Goal: Entertainment & Leisure: Consume media (video, audio)

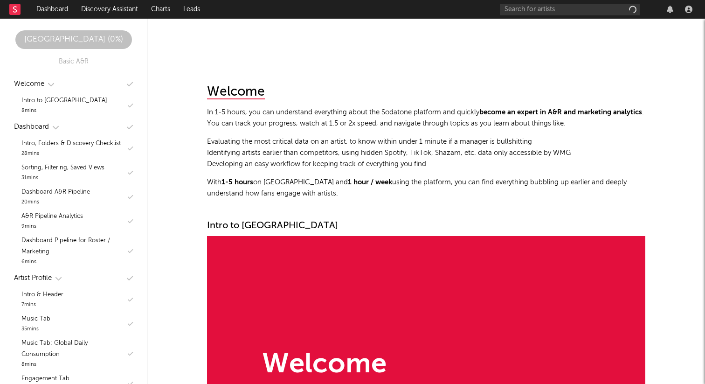
click at [398, 77] on div at bounding box center [426, 67] width 438 height 19
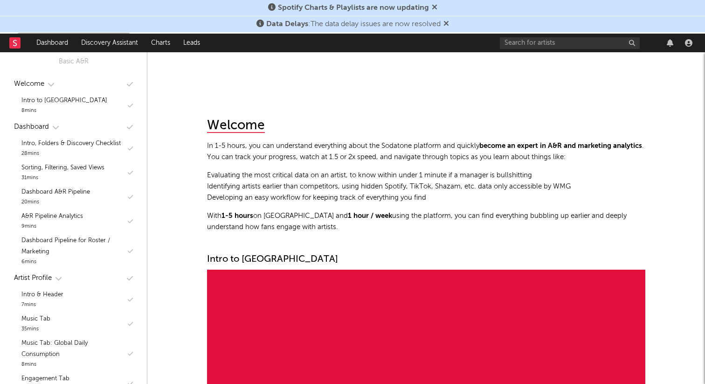
click at [447, 25] on icon at bounding box center [447, 23] width 6 height 7
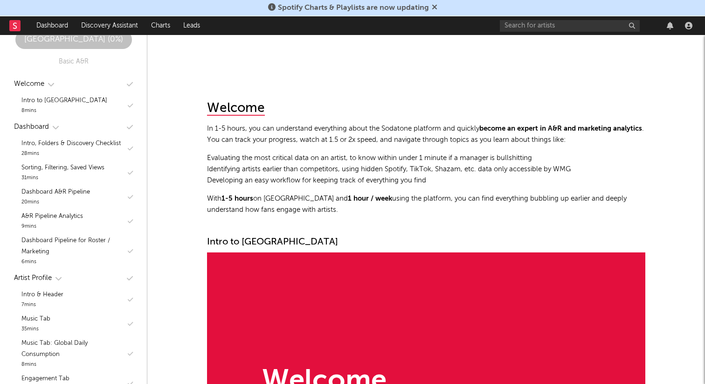
click at [432, 6] on icon at bounding box center [435, 6] width 6 height 7
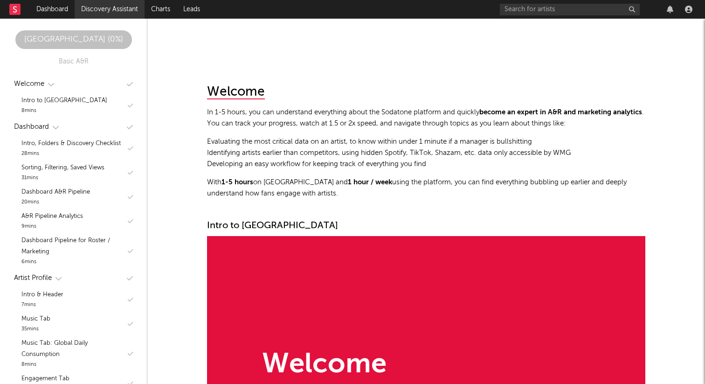
click at [105, 12] on link "Discovery Assistant" at bounding box center [110, 9] width 70 height 19
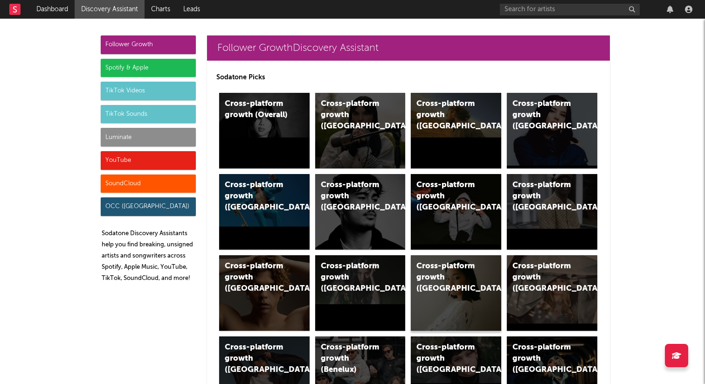
scroll to position [137, 0]
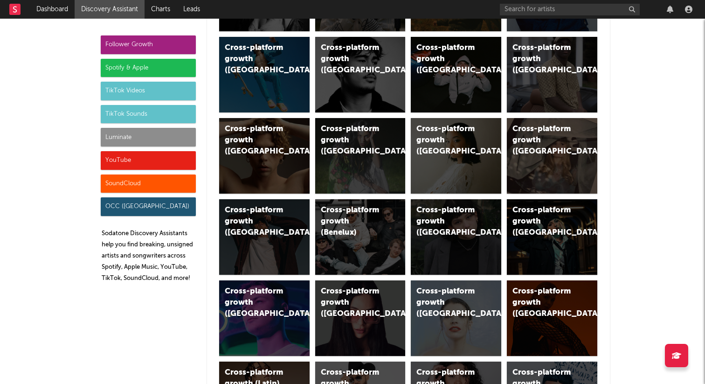
click at [138, 110] on div "TikTok Sounds" at bounding box center [148, 114] width 95 height 19
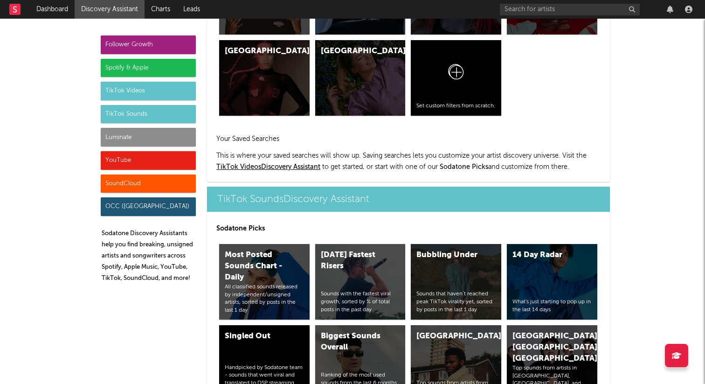
scroll to position [3116, 0]
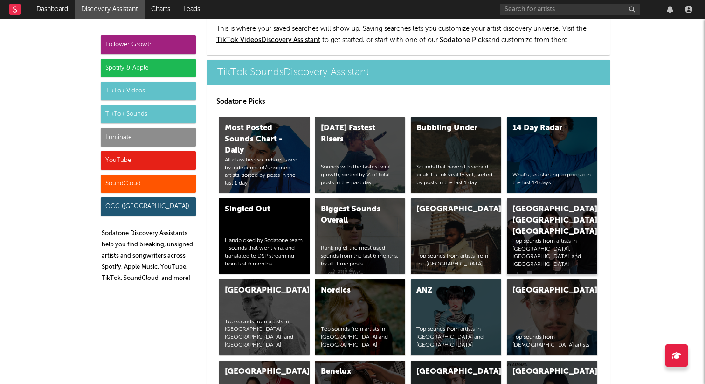
click at [530, 204] on div "[GEOGRAPHIC_DATA], [GEOGRAPHIC_DATA], [GEOGRAPHIC_DATA]" at bounding box center [544, 221] width 63 height 34
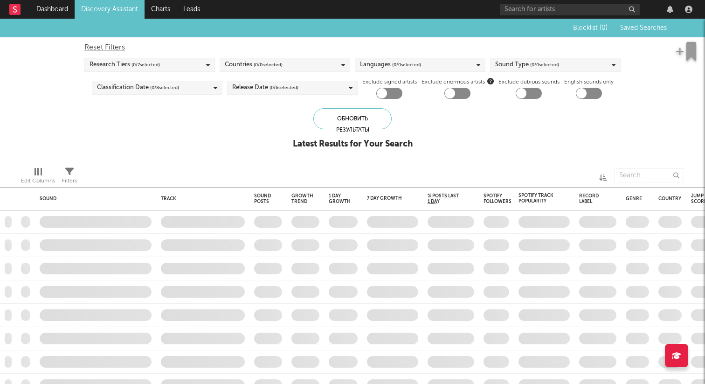
checkbox input "true"
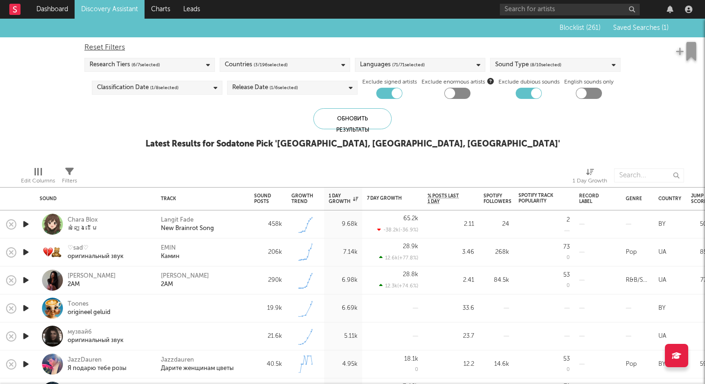
click at [642, 28] on span "Saved Searches ( 1 )" at bounding box center [640, 28] width 55 height 7
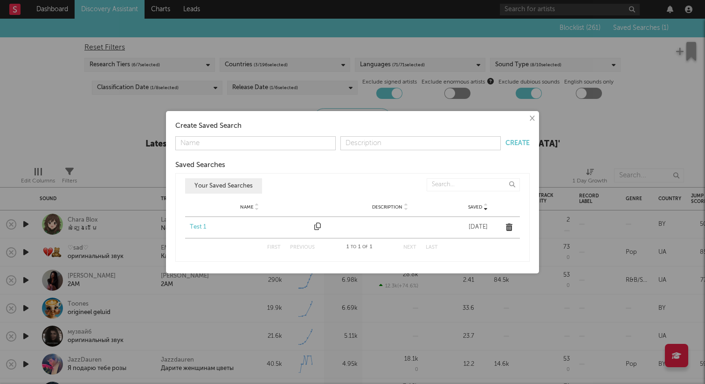
click at [201, 225] on div "Test 1" at bounding box center [250, 226] width 120 height 9
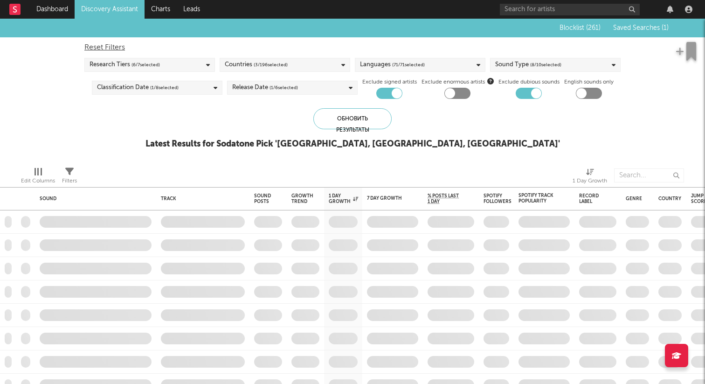
checkbox input "false"
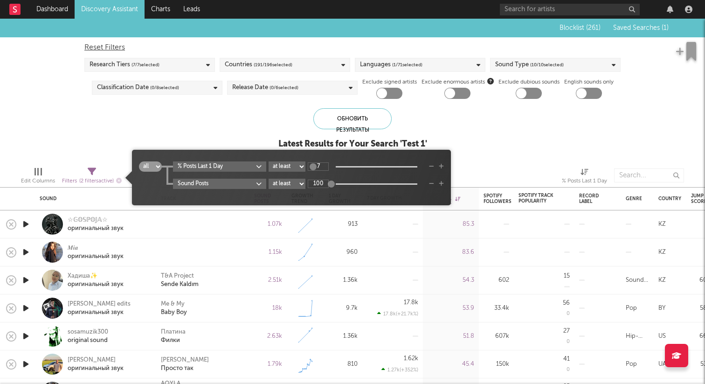
click at [93, 176] on div "Filters ( 2 filters active)" at bounding box center [92, 181] width 60 height 12
click at [98, 134] on div "Blocklist ( 261 ) Saved Searches ( 1 ) Reset Filters Research Tiers ( 7 / 7 sel…" at bounding box center [352, 89] width 705 height 140
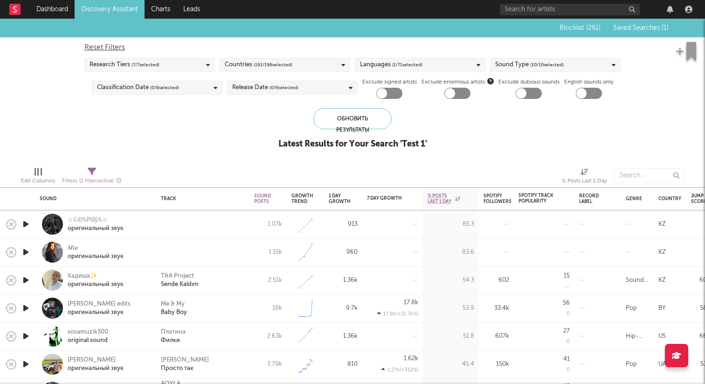
click at [27, 225] on icon "button" at bounding box center [26, 224] width 10 height 12
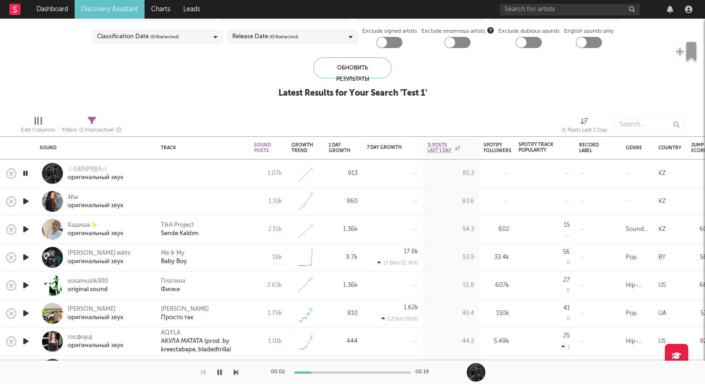
click at [30, 200] on icon "button" at bounding box center [26, 201] width 10 height 12
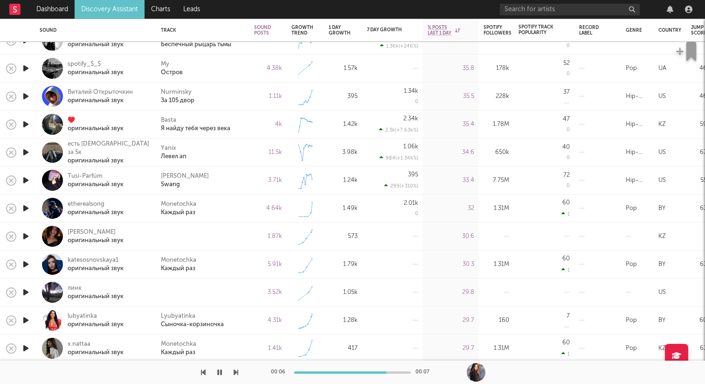
click at [26, 239] on icon "button" at bounding box center [26, 236] width 10 height 12
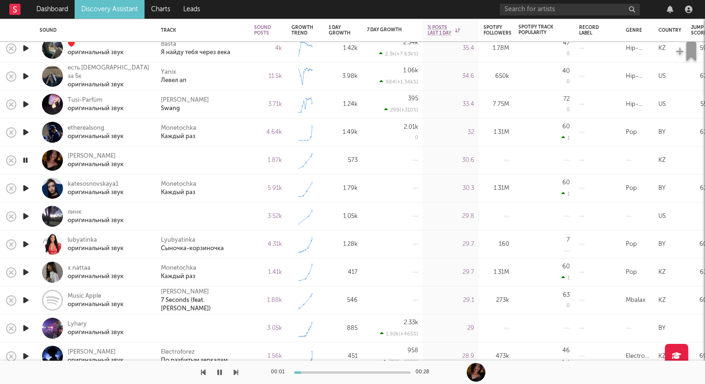
click at [26, 215] on icon "button" at bounding box center [26, 216] width 10 height 12
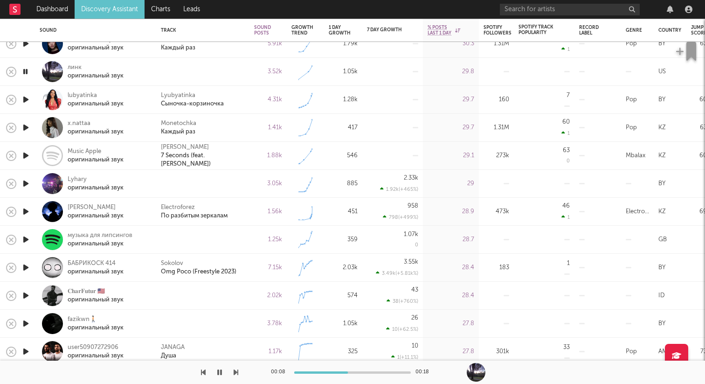
click at [27, 185] on icon "button" at bounding box center [26, 184] width 10 height 12
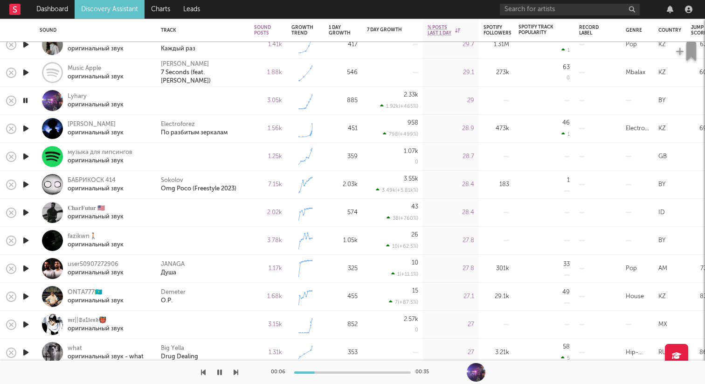
click at [28, 101] on icon "button" at bounding box center [25, 101] width 9 height 12
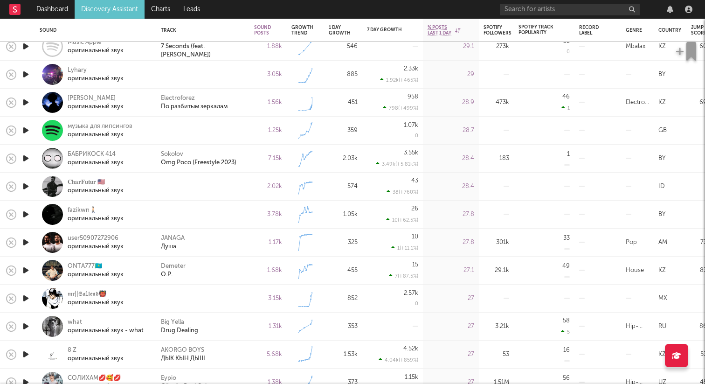
click at [28, 129] on icon "button" at bounding box center [26, 131] width 10 height 12
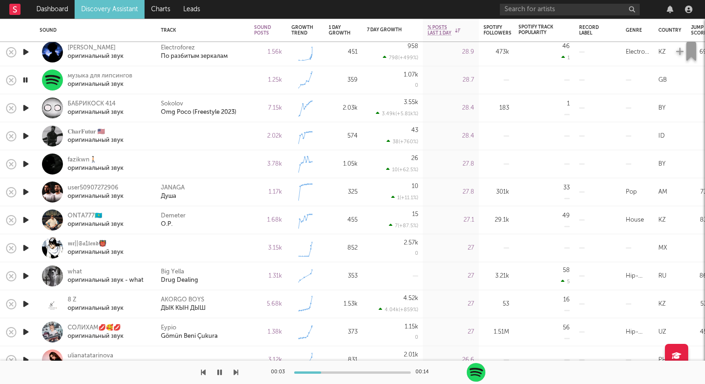
click at [24, 79] on icon "button" at bounding box center [25, 80] width 9 height 12
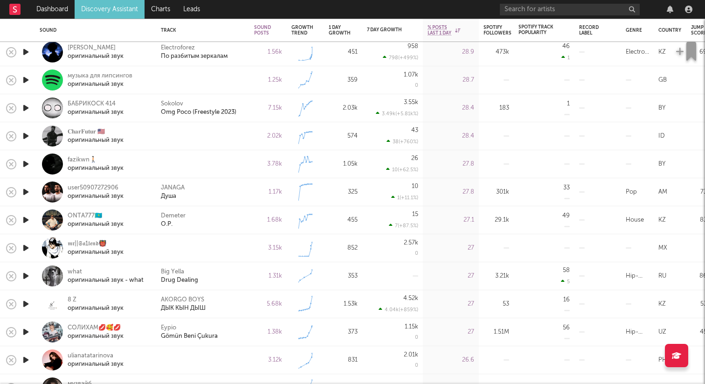
click at [28, 137] on icon "button" at bounding box center [26, 136] width 10 height 12
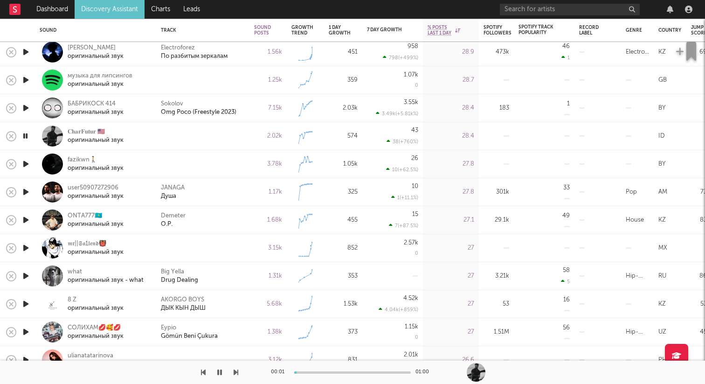
click at [26, 163] on icon "button" at bounding box center [26, 164] width 10 height 12
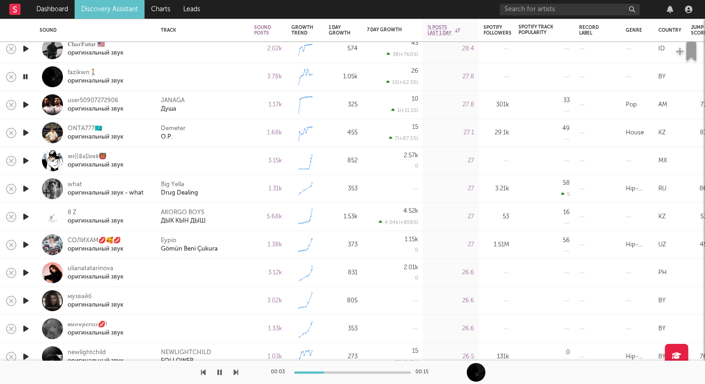
click at [27, 103] on icon "button" at bounding box center [26, 105] width 10 height 12
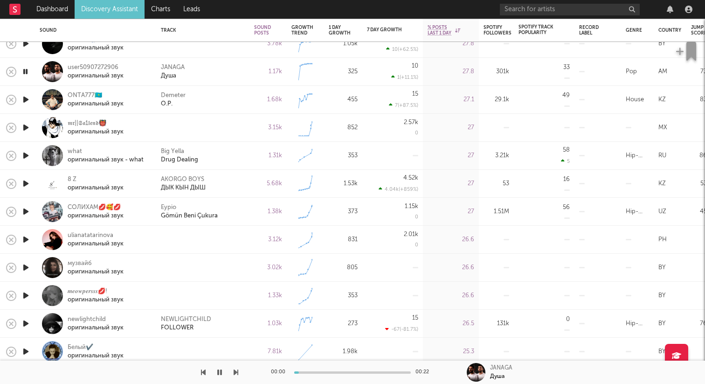
click at [26, 129] on icon "button" at bounding box center [26, 128] width 10 height 12
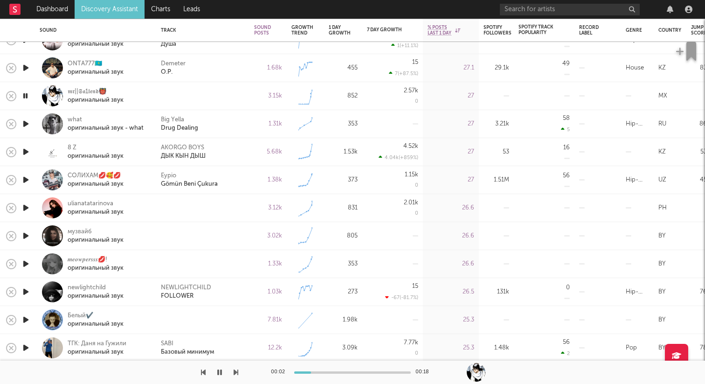
click at [26, 208] on icon "button" at bounding box center [26, 208] width 10 height 12
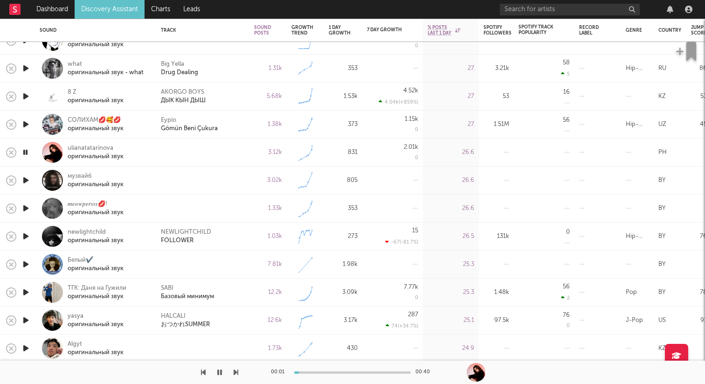
click at [24, 180] on icon "button" at bounding box center [26, 180] width 10 height 12
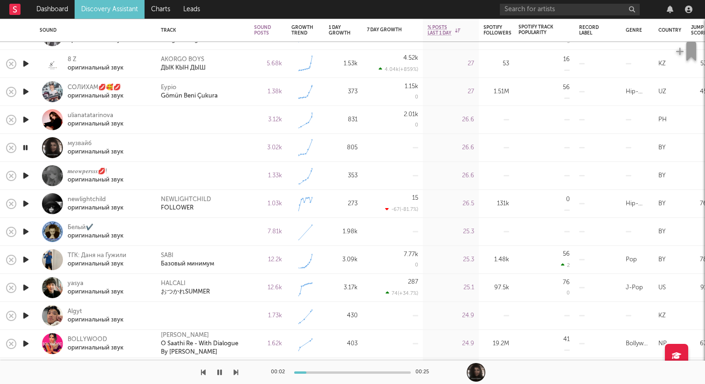
click at [23, 174] on icon "button" at bounding box center [26, 176] width 10 height 12
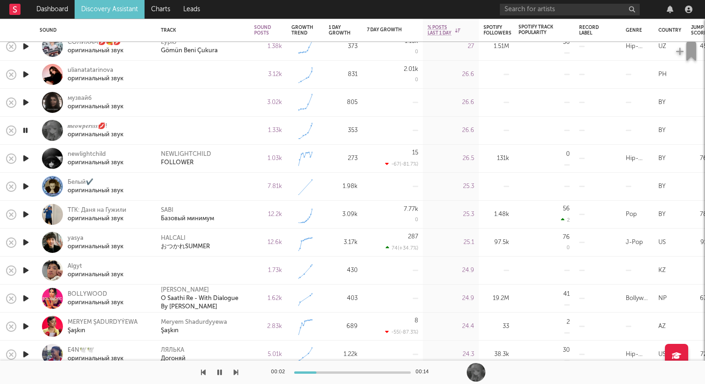
click at [22, 161] on icon "button" at bounding box center [26, 159] width 10 height 12
click at [26, 186] on icon "button" at bounding box center [26, 186] width 10 height 12
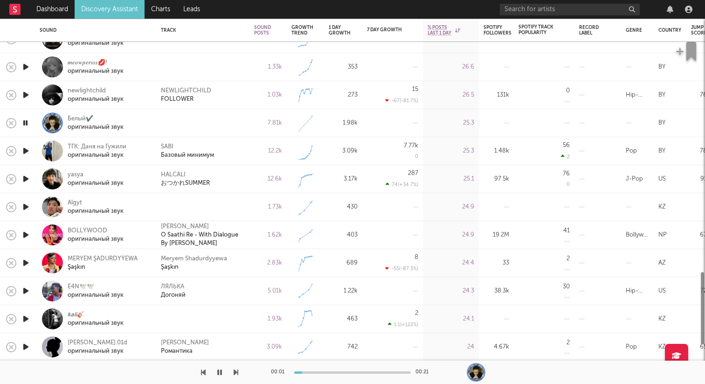
click at [26, 154] on icon "button" at bounding box center [26, 151] width 10 height 12
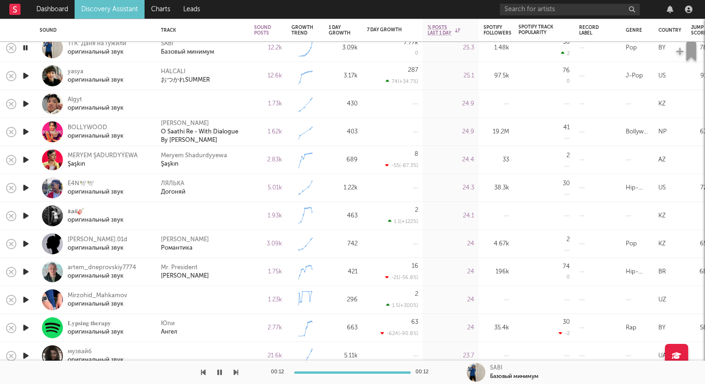
click at [28, 104] on icon "button" at bounding box center [26, 104] width 10 height 12
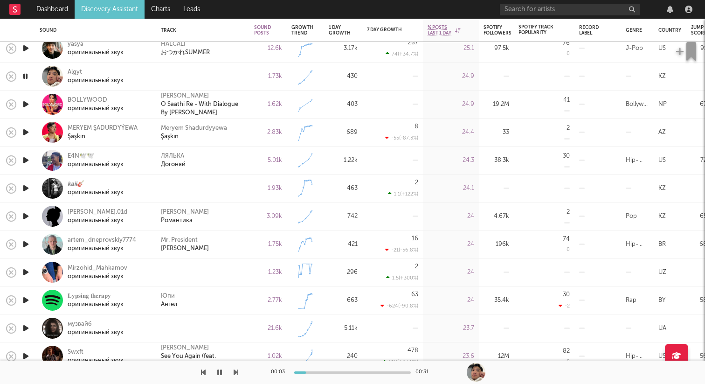
click at [24, 77] on icon "button" at bounding box center [25, 76] width 9 height 12
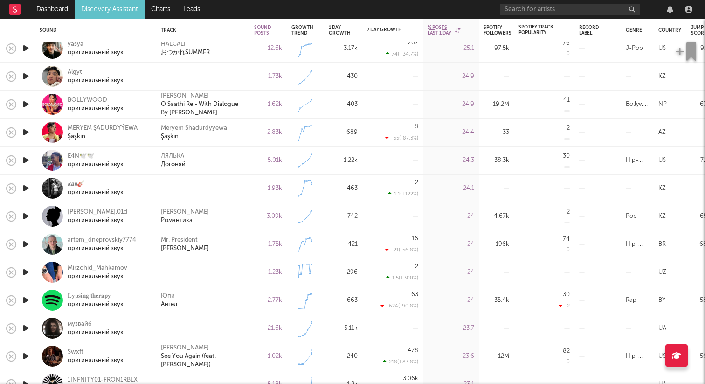
click at [28, 189] on icon "button" at bounding box center [26, 188] width 10 height 12
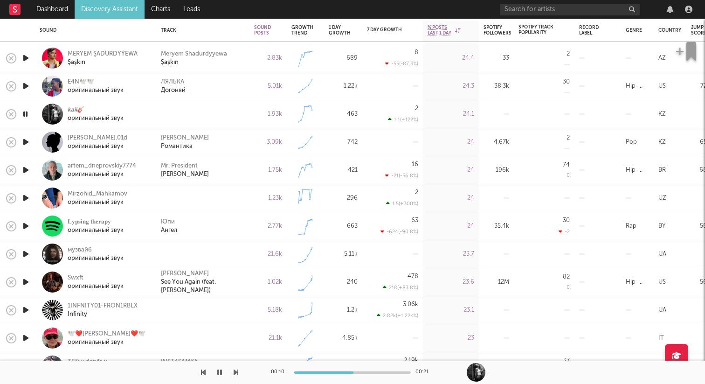
click at [27, 198] on icon "button" at bounding box center [26, 198] width 10 height 12
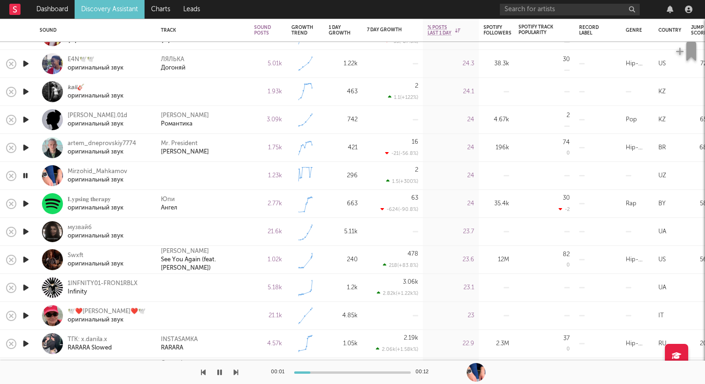
click at [25, 231] on icon "button" at bounding box center [26, 232] width 10 height 12
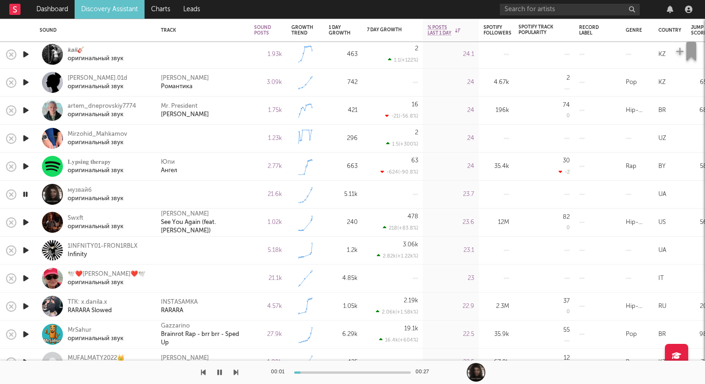
click at [26, 250] on icon "button" at bounding box center [26, 250] width 10 height 12
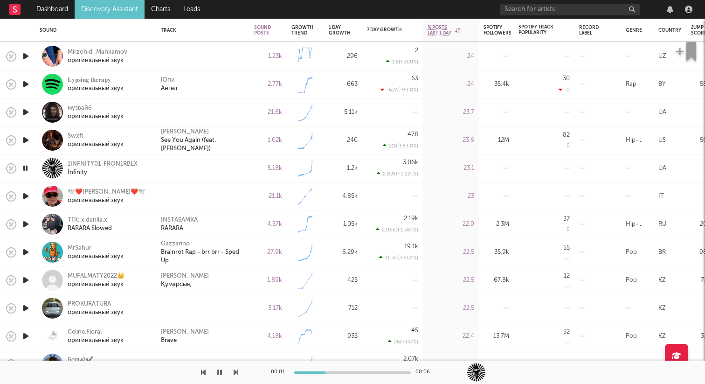
click at [26, 195] on icon "button" at bounding box center [26, 196] width 10 height 12
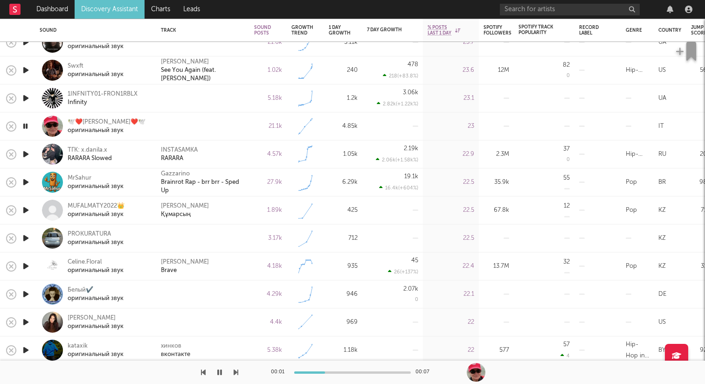
click at [26, 237] on icon "button" at bounding box center [26, 238] width 10 height 12
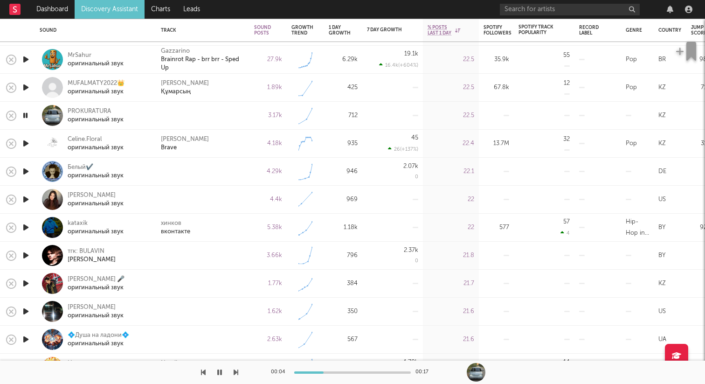
click at [27, 175] on icon "button" at bounding box center [26, 172] width 10 height 12
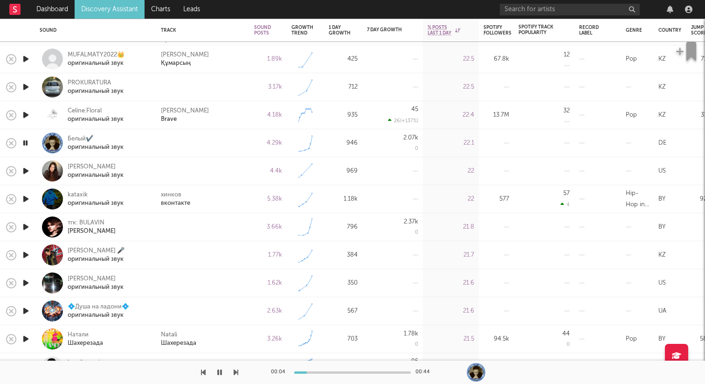
click at [26, 171] on icon "button" at bounding box center [26, 171] width 10 height 12
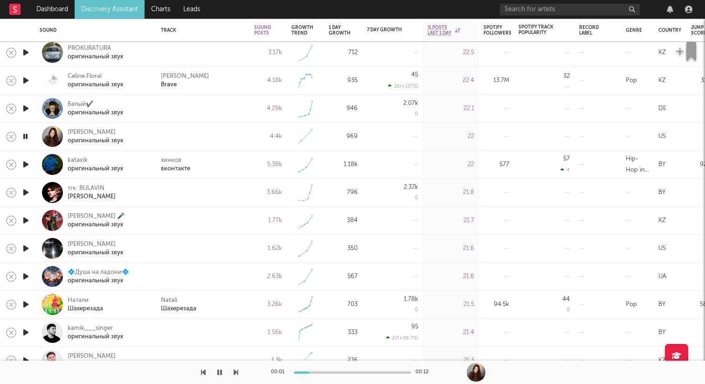
click at [24, 139] on icon "button" at bounding box center [25, 137] width 9 height 12
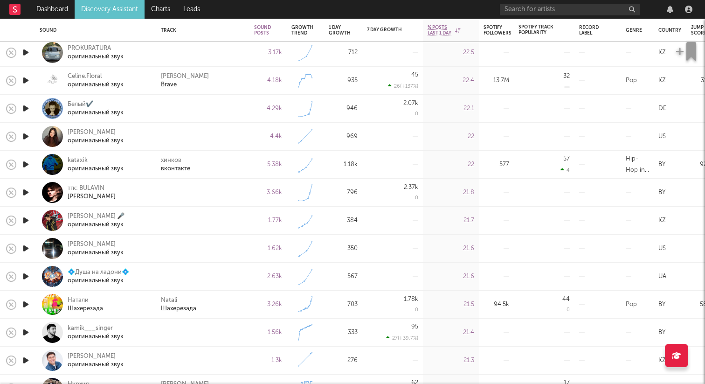
click at [25, 165] on icon "button" at bounding box center [26, 165] width 10 height 12
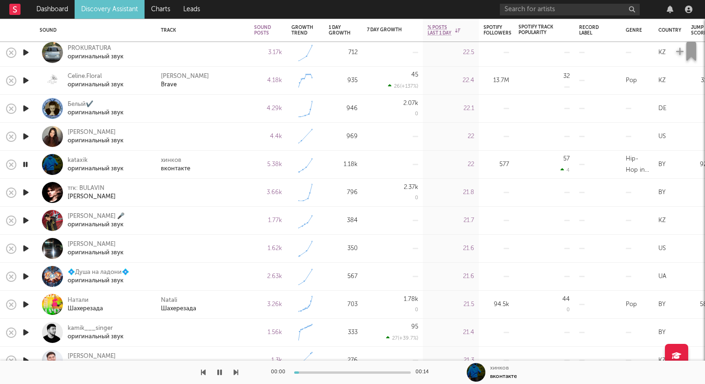
click at [28, 191] on icon "button" at bounding box center [26, 193] width 10 height 12
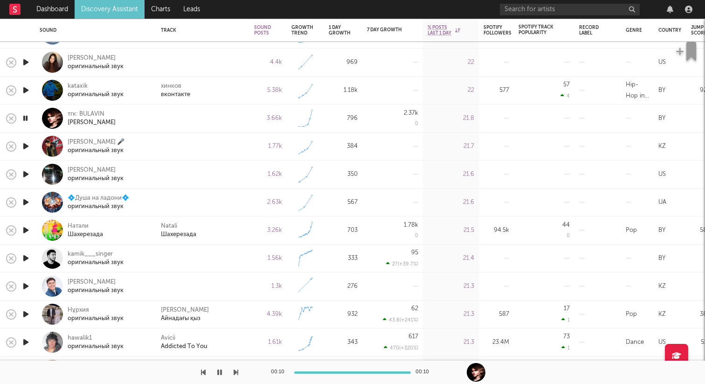
click at [27, 119] on icon "button" at bounding box center [25, 118] width 9 height 12
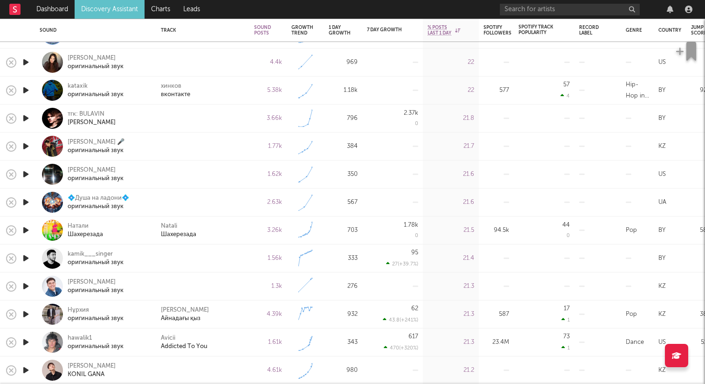
click at [27, 146] on icon "button" at bounding box center [26, 146] width 10 height 12
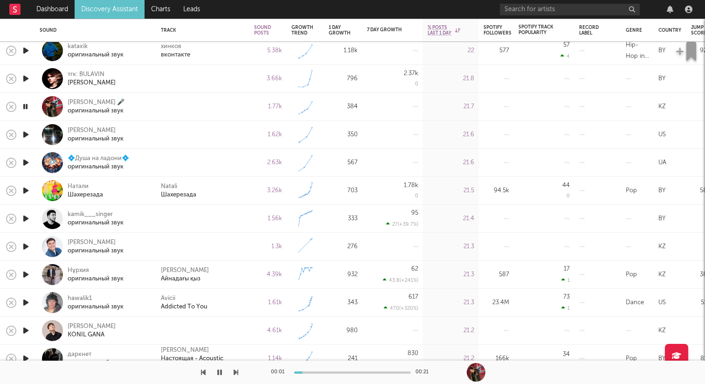
click at [26, 135] on icon "button" at bounding box center [26, 135] width 10 height 12
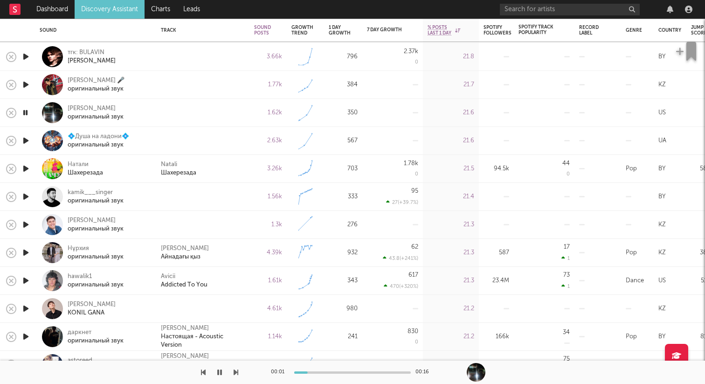
click at [26, 139] on icon "button" at bounding box center [26, 141] width 10 height 12
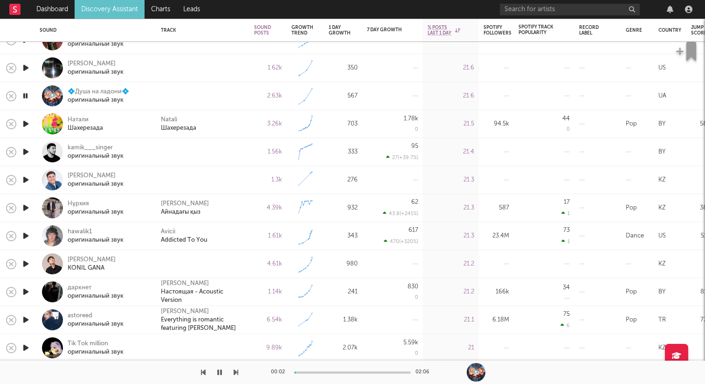
click at [23, 155] on icon "button" at bounding box center [26, 152] width 10 height 12
click at [26, 183] on icon "button" at bounding box center [26, 180] width 10 height 12
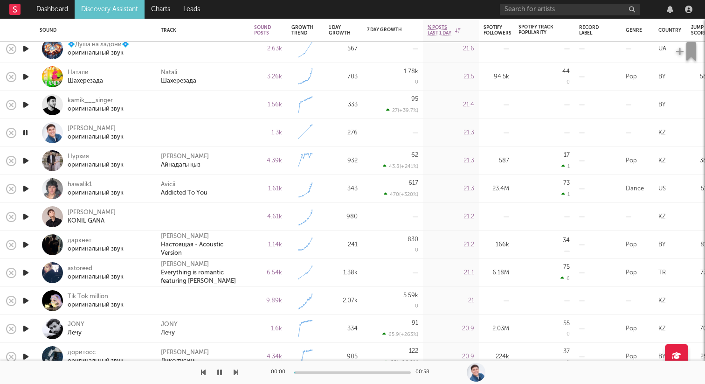
click at [24, 217] on icon "button" at bounding box center [26, 217] width 10 height 12
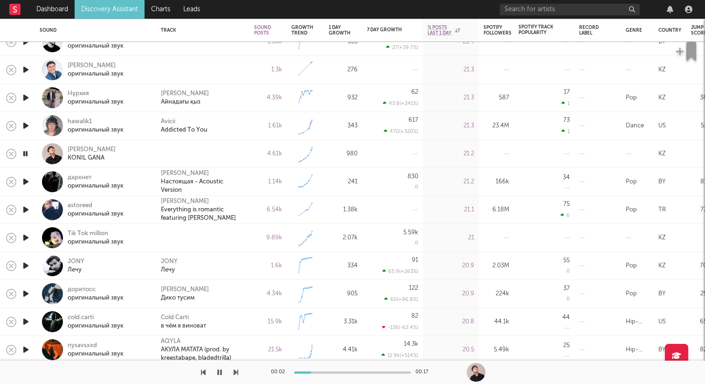
click at [22, 238] on icon "button" at bounding box center [26, 238] width 10 height 12
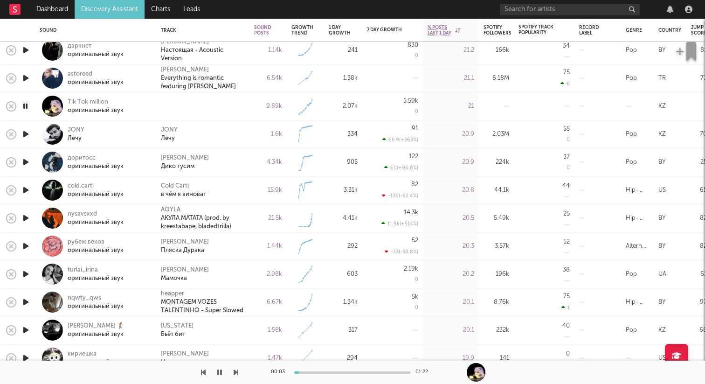
click at [29, 186] on icon "button" at bounding box center [26, 190] width 10 height 12
click at [25, 187] on icon "button" at bounding box center [25, 190] width 9 height 12
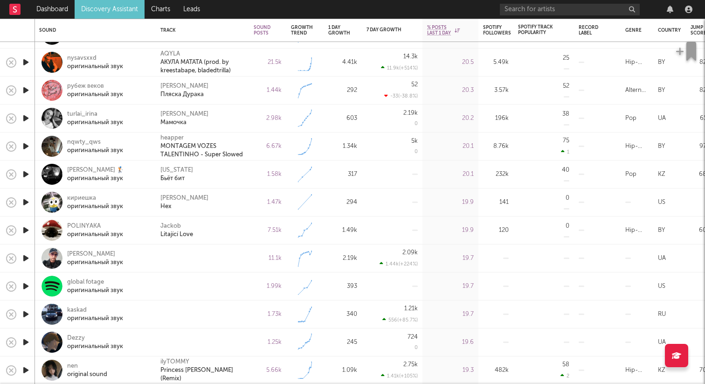
click at [27, 257] on icon "button" at bounding box center [26, 258] width 10 height 12
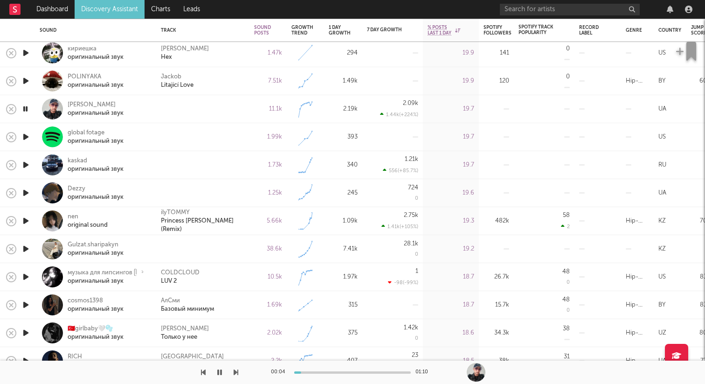
click at [27, 137] on icon "button" at bounding box center [26, 137] width 10 height 12
click at [28, 136] on icon "button" at bounding box center [25, 137] width 9 height 12
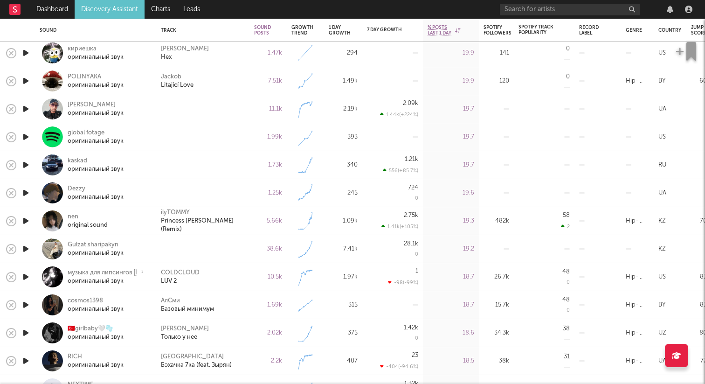
click at [28, 136] on icon "button" at bounding box center [26, 137] width 10 height 12
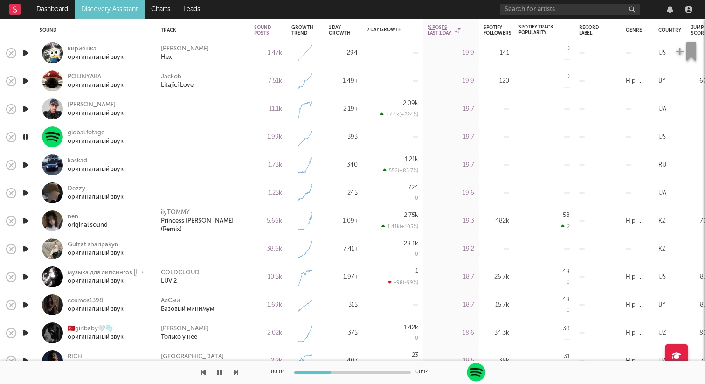
click at [28, 136] on icon "button" at bounding box center [25, 137] width 9 height 12
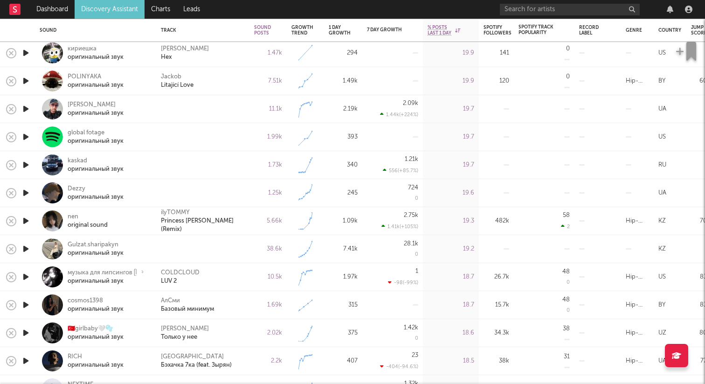
click at [27, 108] on icon "button" at bounding box center [26, 109] width 10 height 12
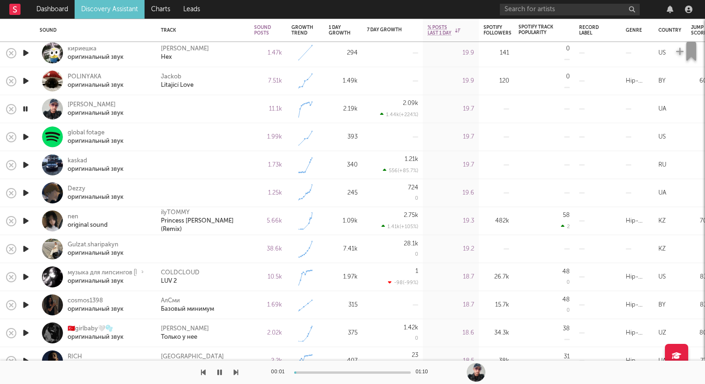
click at [27, 108] on icon "button" at bounding box center [25, 109] width 9 height 12
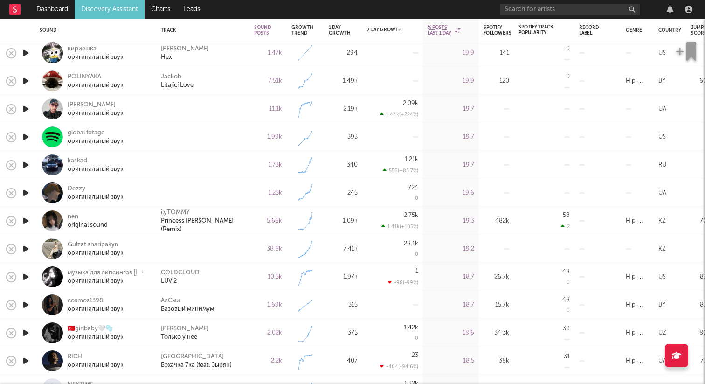
click at [25, 109] on icon "button" at bounding box center [26, 109] width 10 height 12
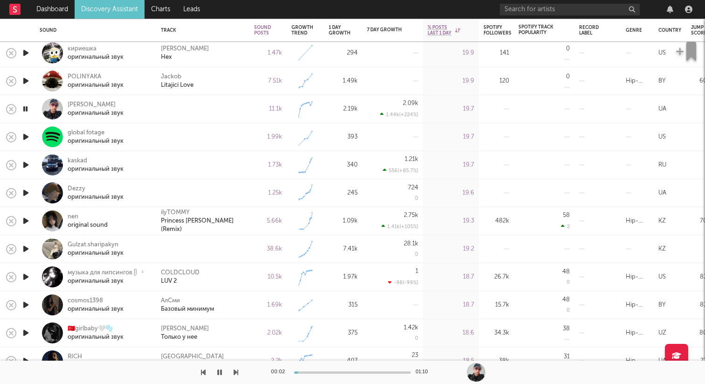
click at [25, 108] on icon "button" at bounding box center [25, 109] width 9 height 12
